Goal: Transaction & Acquisition: Purchase product/service

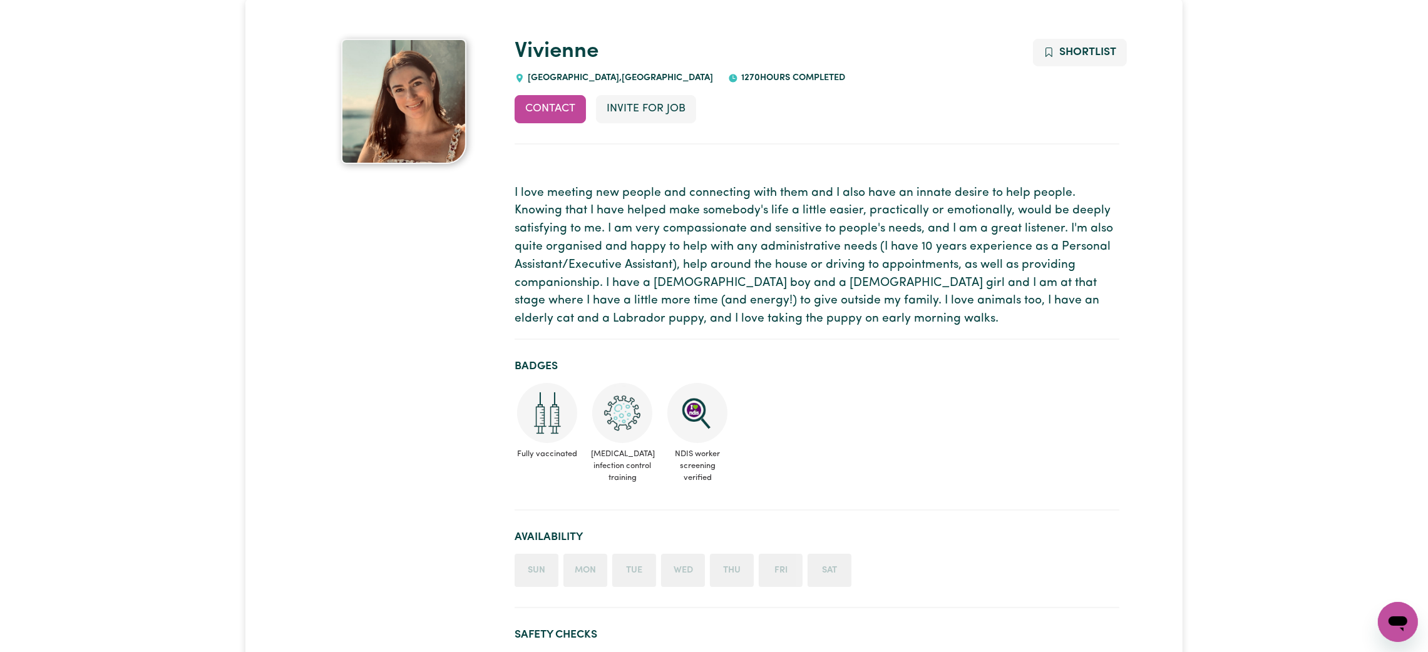
scroll to position [281, 0]
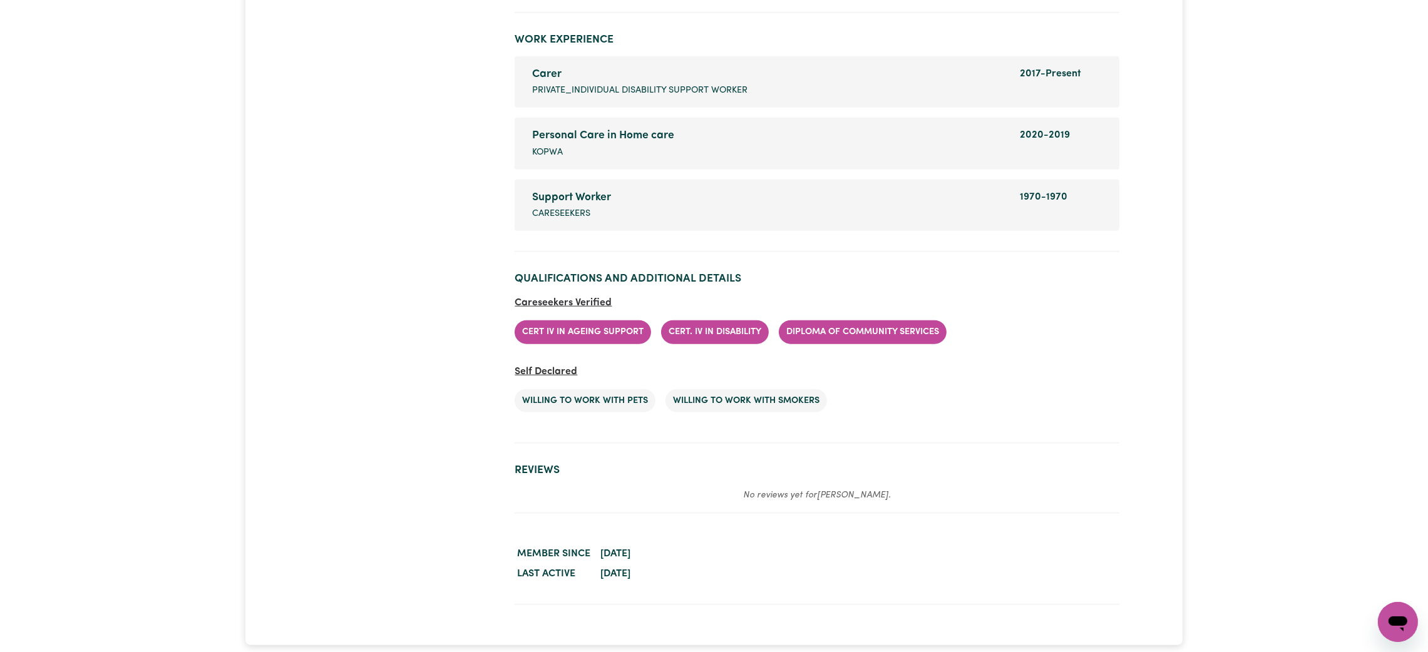
scroll to position [2065, 0]
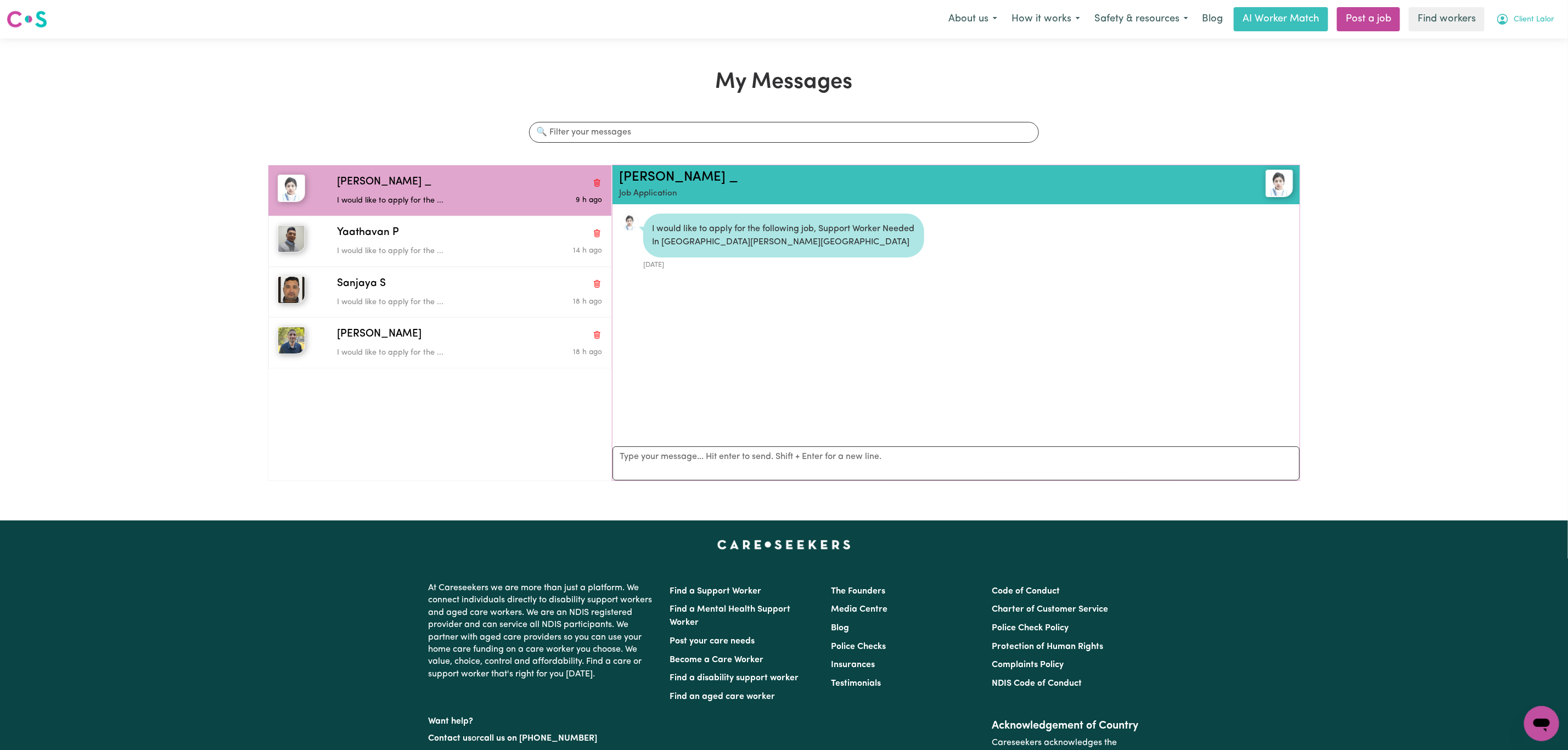
scroll to position [7, 0]
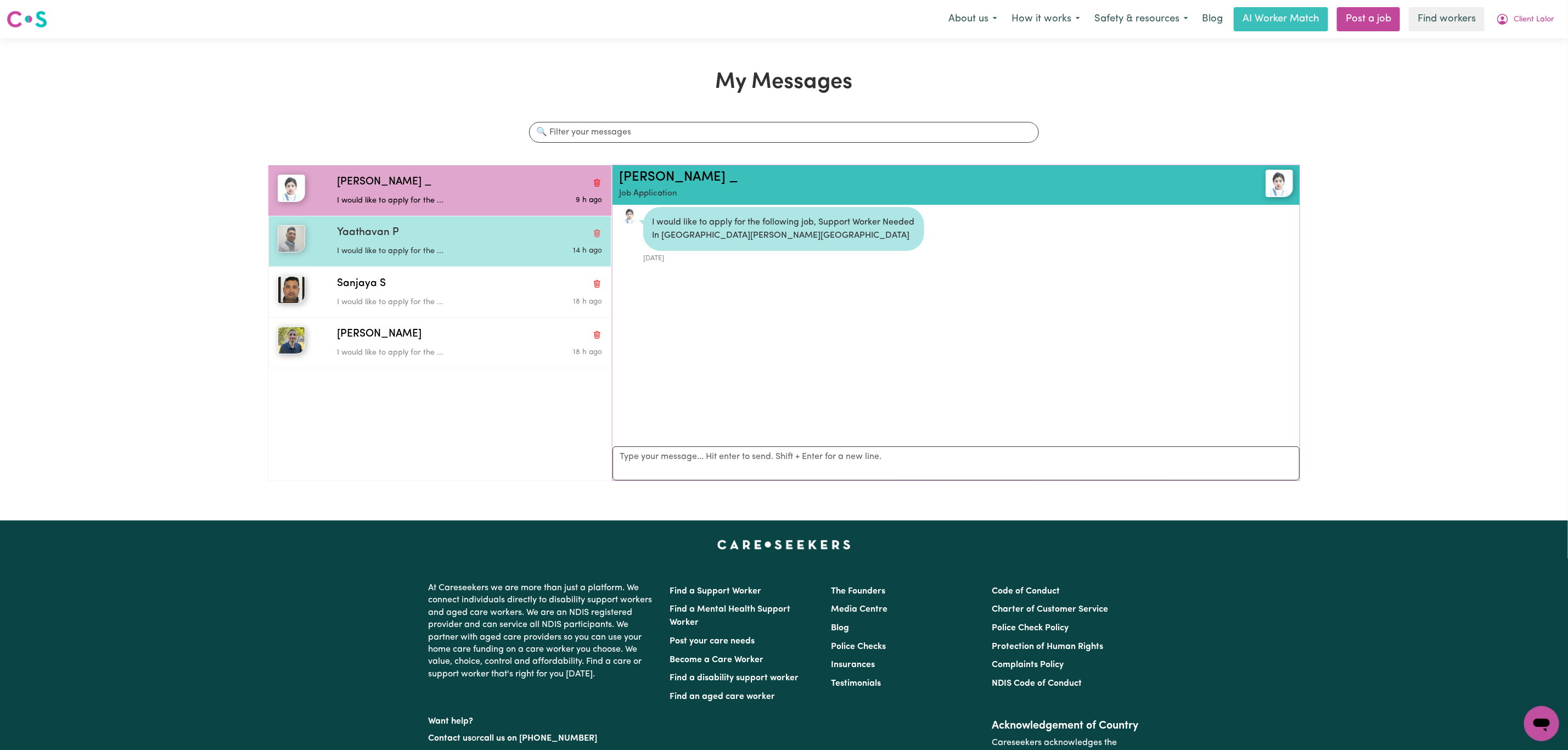
click at [402, 244] on div "I would like to apply for the ..." at bounding box center [425, 249] width 177 height 17
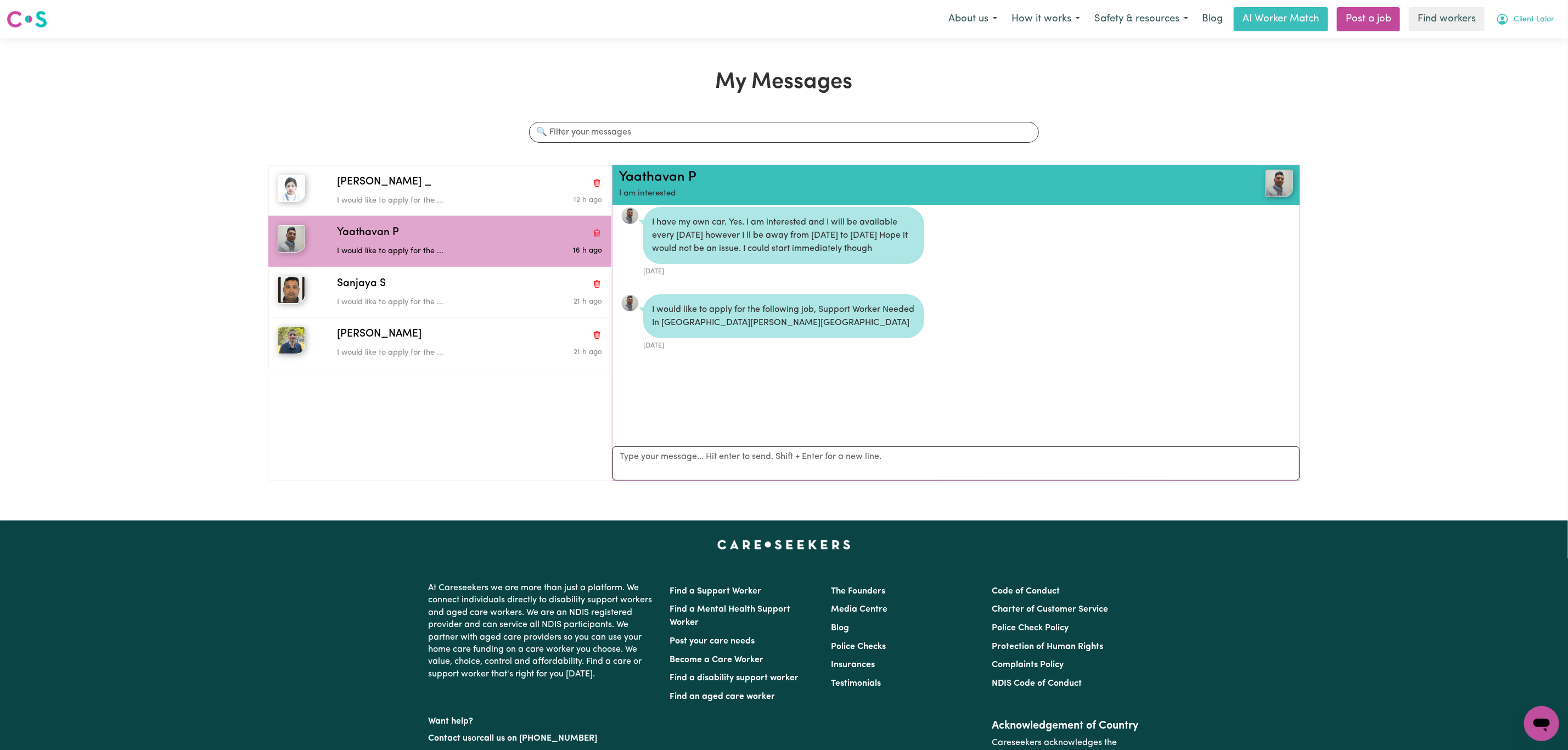
click at [1532, 18] on span "Client Lalor" at bounding box center [1534, 20] width 40 height 12
click at [1514, 40] on link "My Dashboard" at bounding box center [1517, 43] width 87 height 21
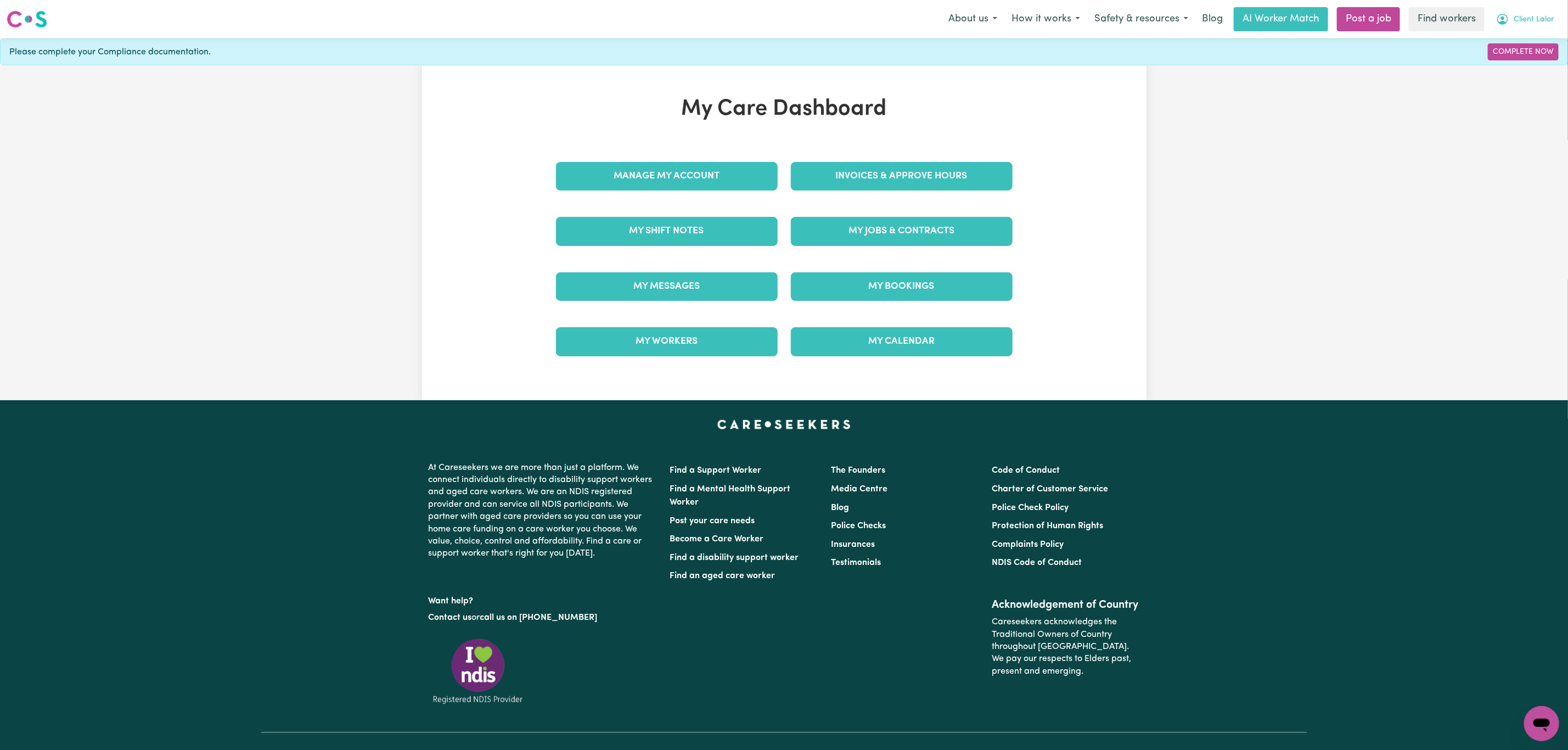
click at [1534, 11] on button "Client Lalor" at bounding box center [1525, 19] width 73 height 23
click at [1508, 60] on link "Logout" at bounding box center [1517, 63] width 87 height 21
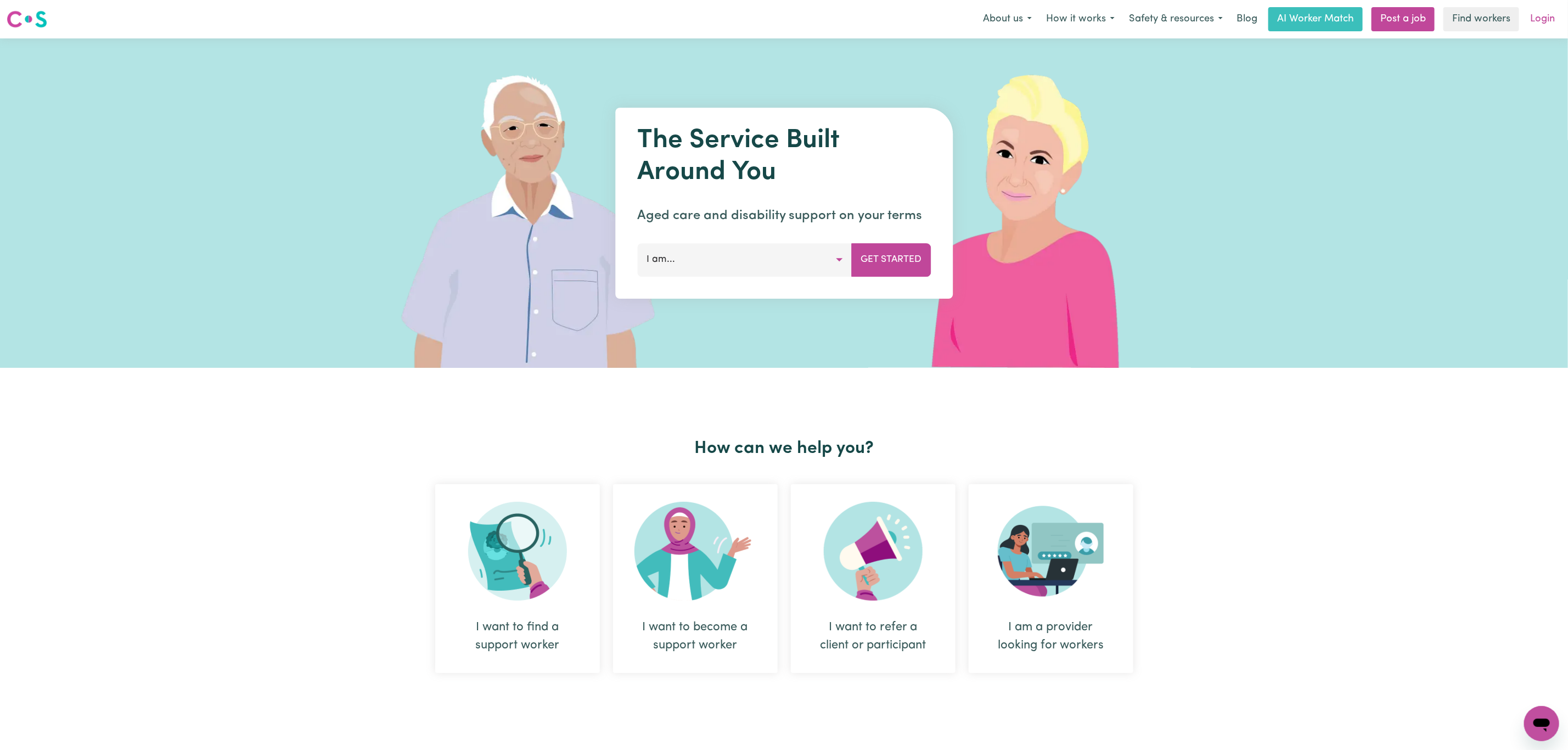
click at [1530, 23] on link "Login" at bounding box center [1543, 19] width 38 height 25
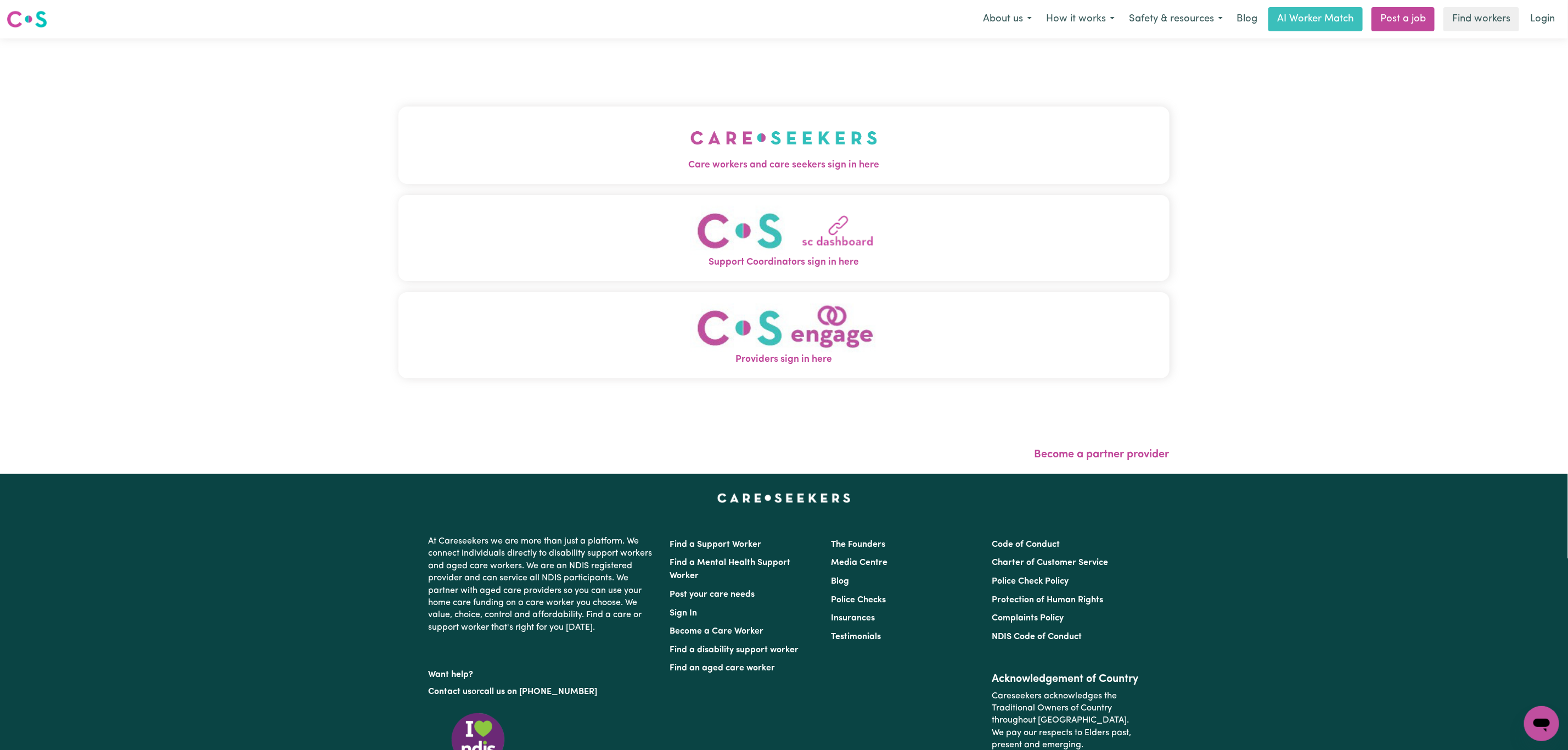
click at [623, 168] on span "Care workers and care seekers sign in here" at bounding box center [784, 165] width 772 height 14
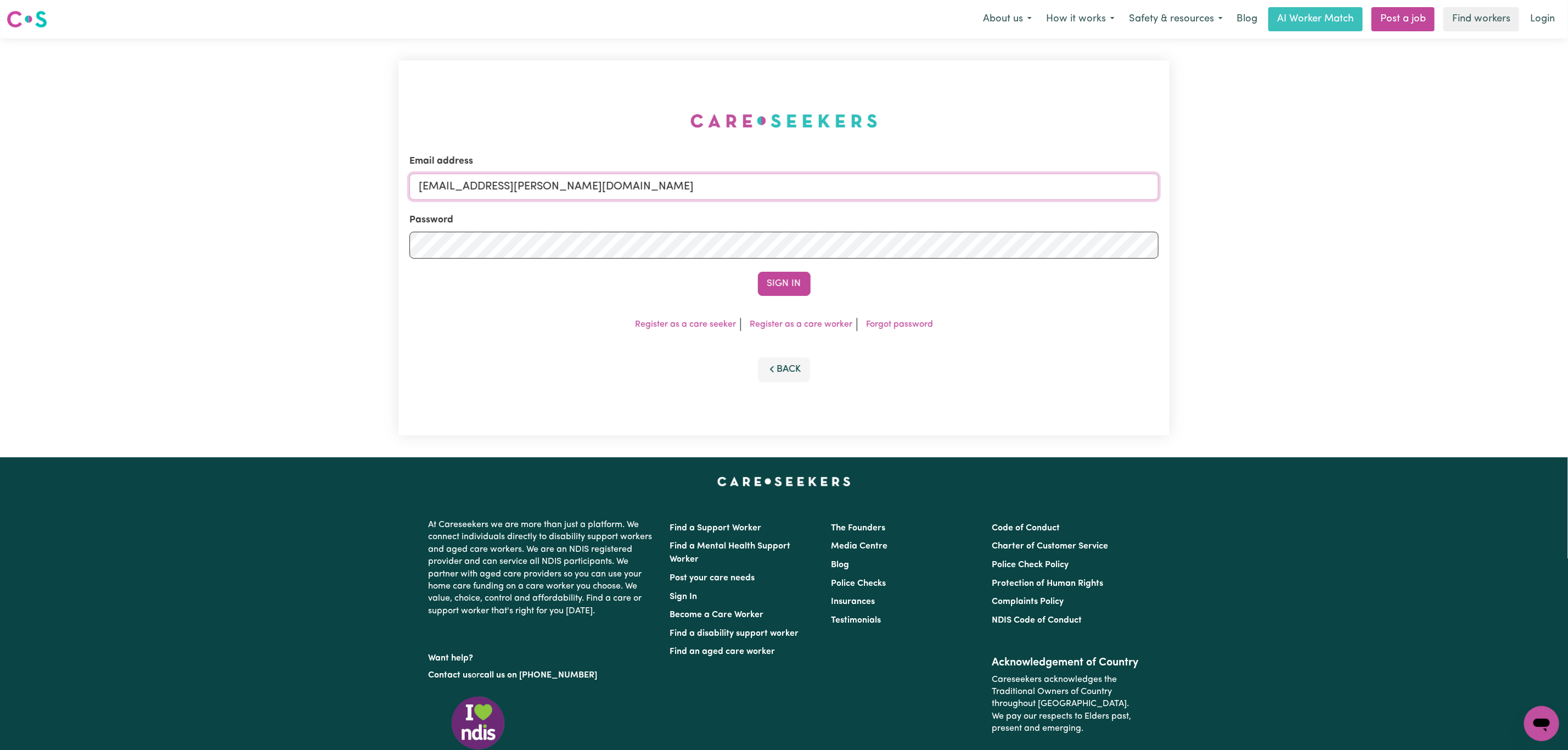
drag, startPoint x: 542, startPoint y: 187, endPoint x: 506, endPoint y: 187, distance: 36.0
click at [542, 187] on input "superuser~mikayla@careseekers.com.au" at bounding box center [784, 187] width 749 height 26
drag, startPoint x: 474, startPoint y: 184, endPoint x: 999, endPoint y: 187, distance: 525.0
click at [999, 187] on input "superuser~mikayla@careseekers.com.au" at bounding box center [784, 187] width 749 height 26
paste input "RhondaCF"
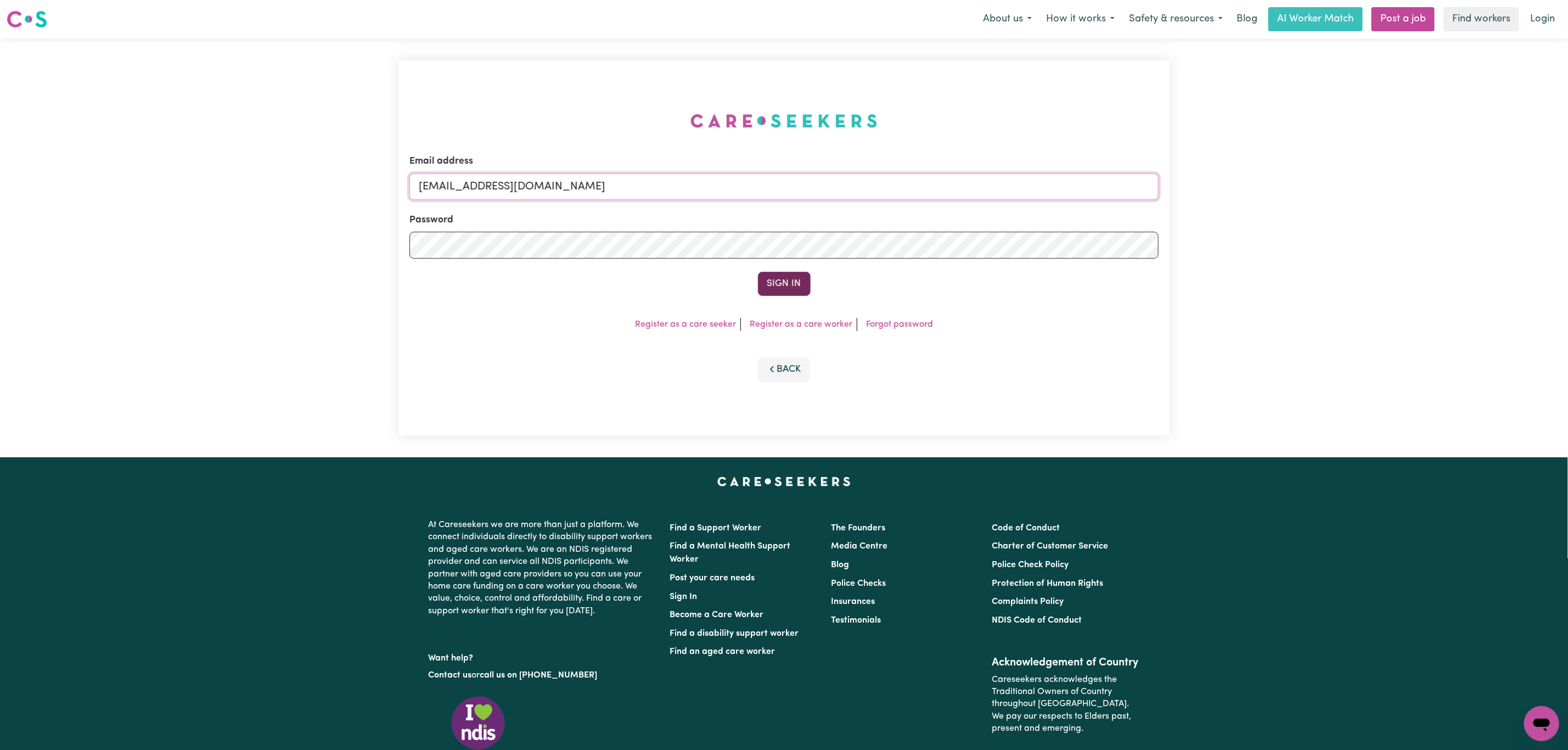
type input "superuser~RhondaCF@careseekers.com.au"
click at [796, 278] on button "Sign In" at bounding box center [784, 284] width 53 height 25
